Goal: Information Seeking & Learning: Learn about a topic

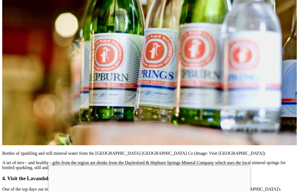
scroll to position [3164, 0]
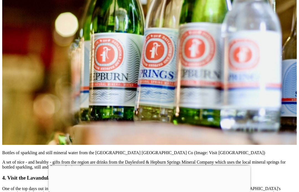
click at [148, 166] on div at bounding box center [149, 166] width 201 height 0
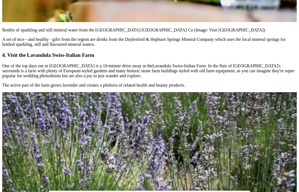
scroll to position [3289, 0]
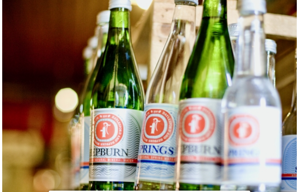
scroll to position [3074, 0]
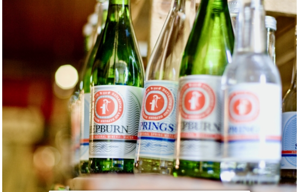
scroll to position [3111, 0]
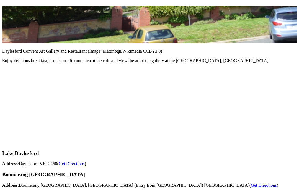
scroll to position [6628, 0]
